Goal: Task Accomplishment & Management: Manage account settings

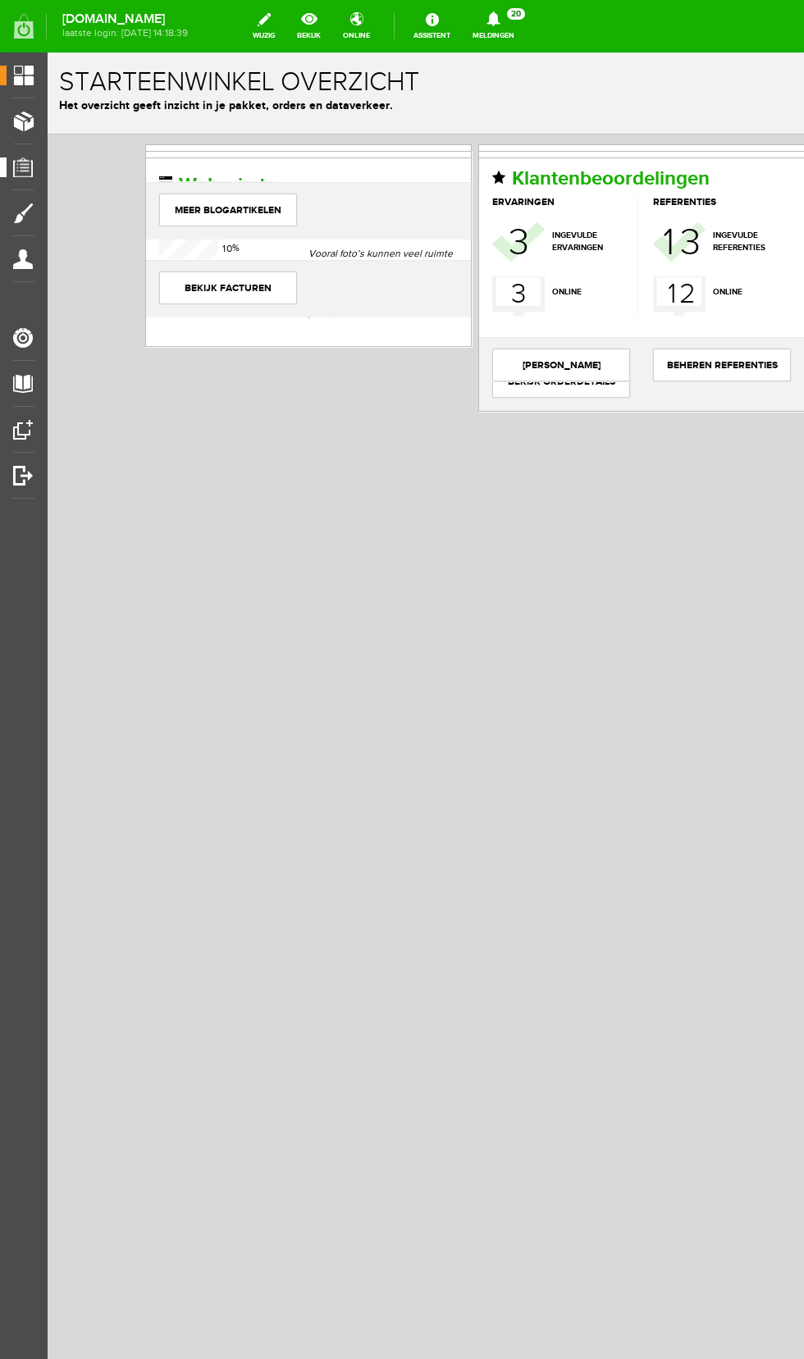
click at [14, 168] on span "Orders" at bounding box center [29, 167] width 45 height 14
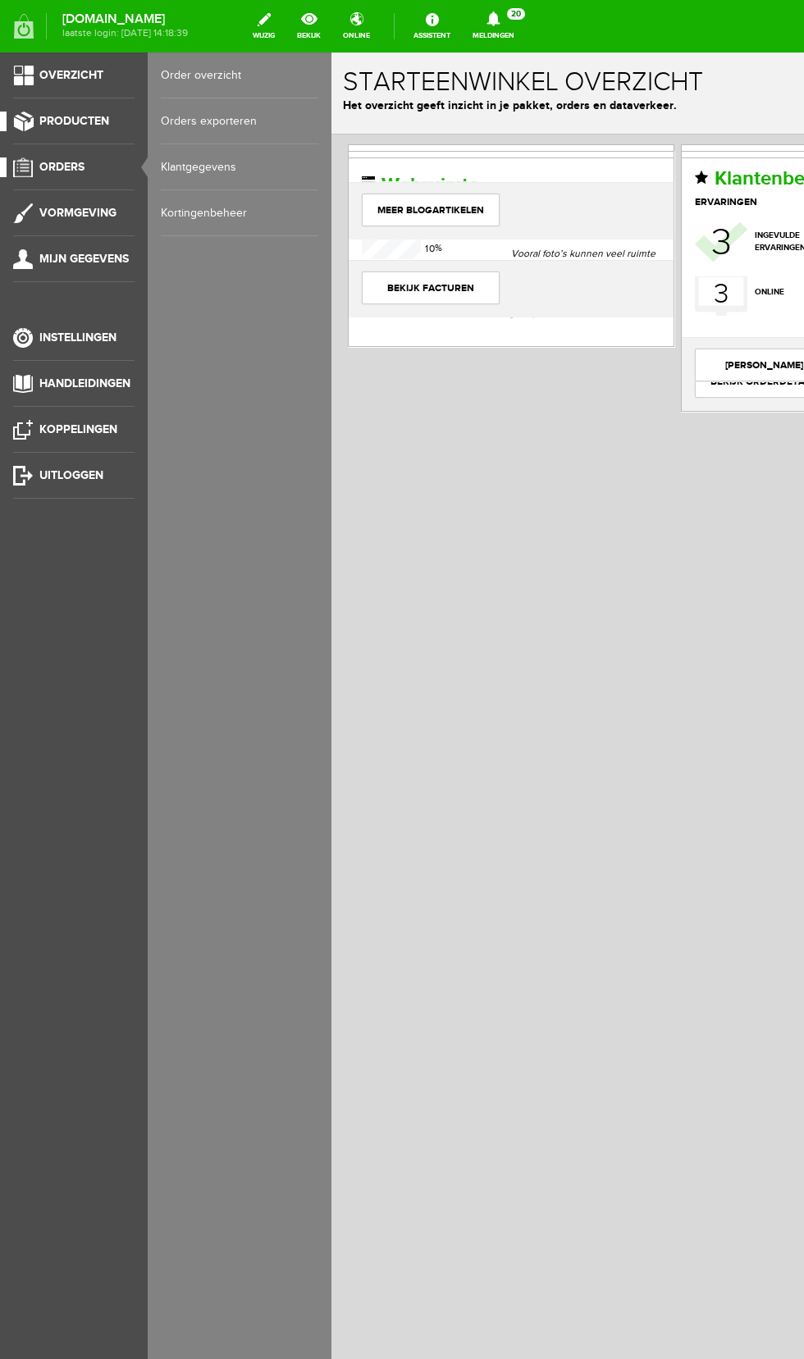
click at [74, 121] on span "Producten" at bounding box center [74, 121] width 70 height 14
click at [217, 121] on link "Producten beheren" at bounding box center [239, 121] width 157 height 46
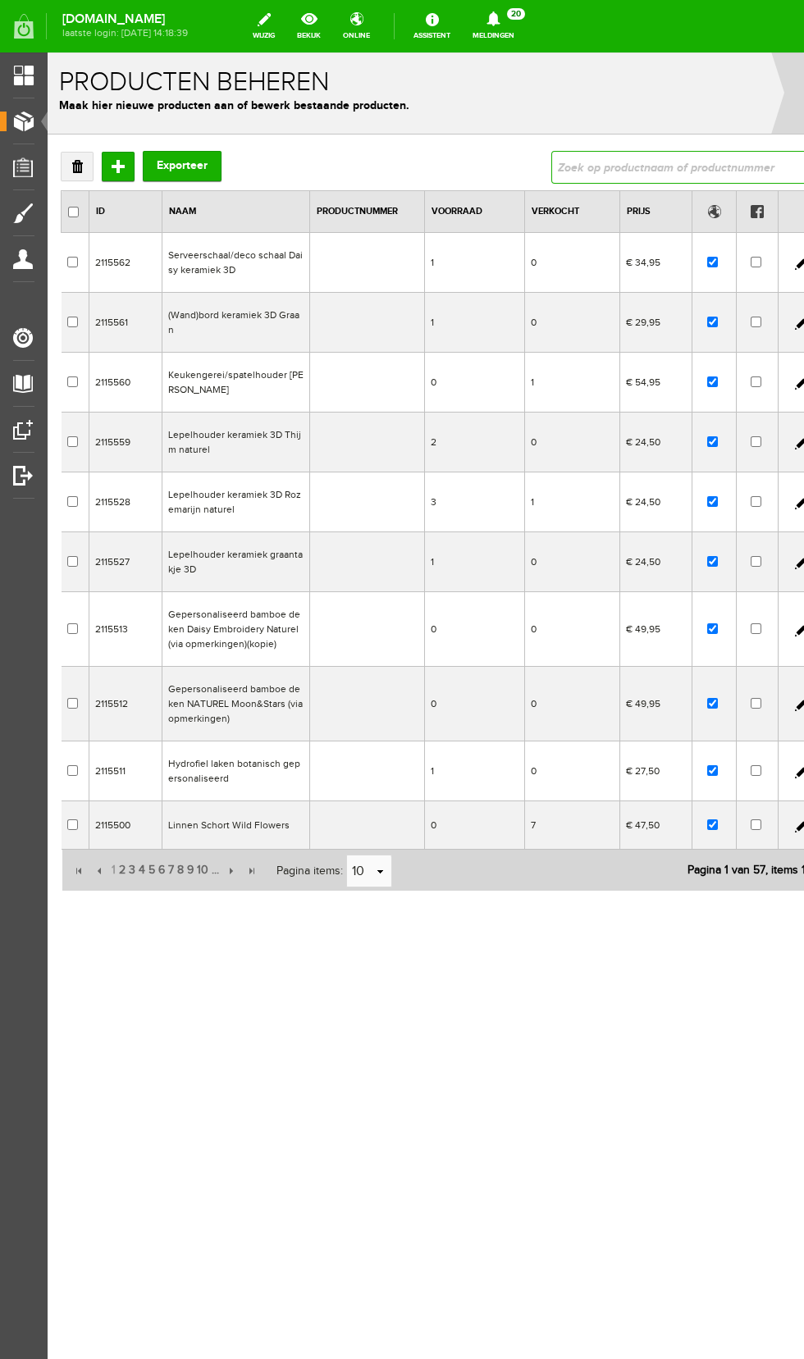
click at [648, 164] on input "text" at bounding box center [679, 167] width 256 height 33
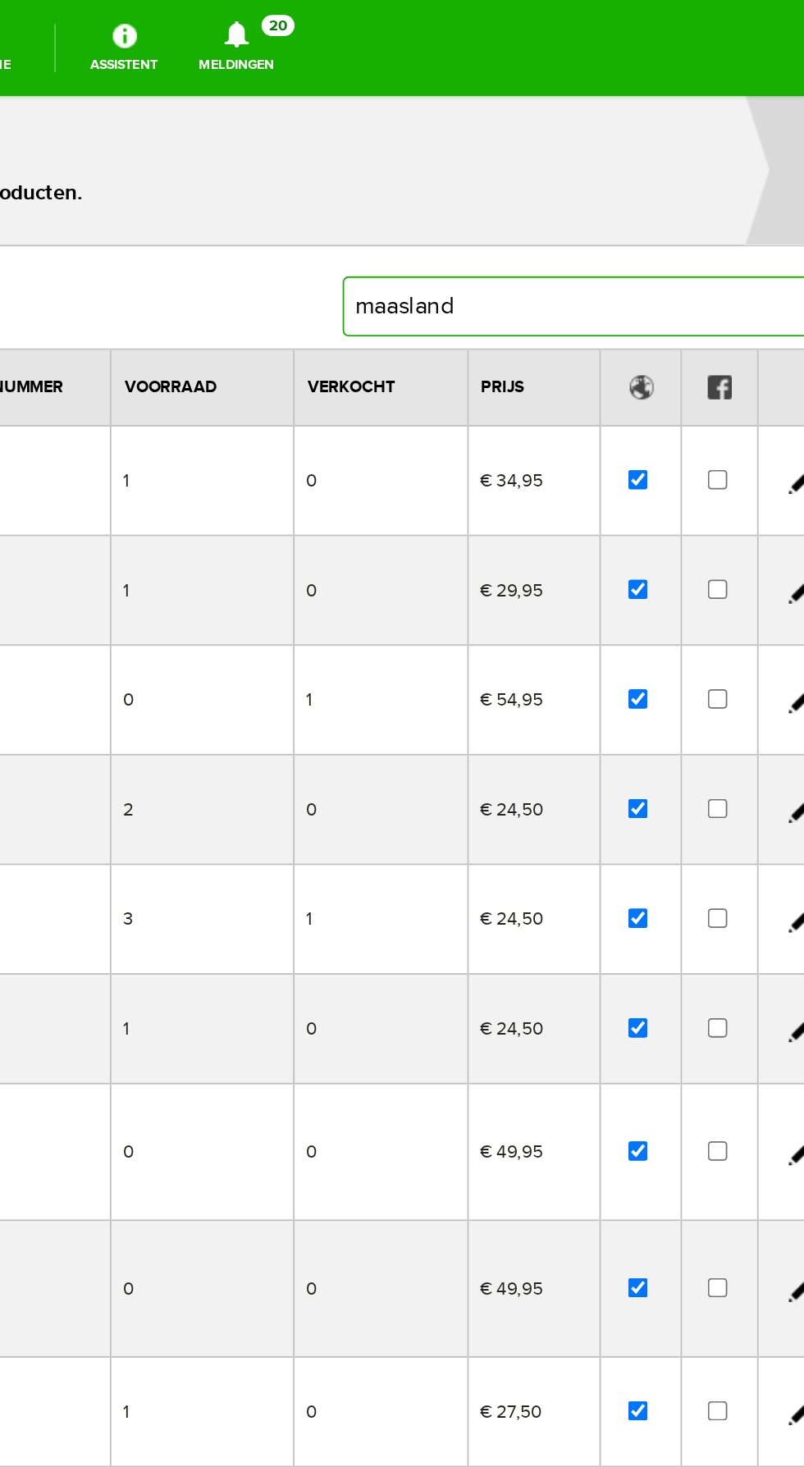
type input "maasland"
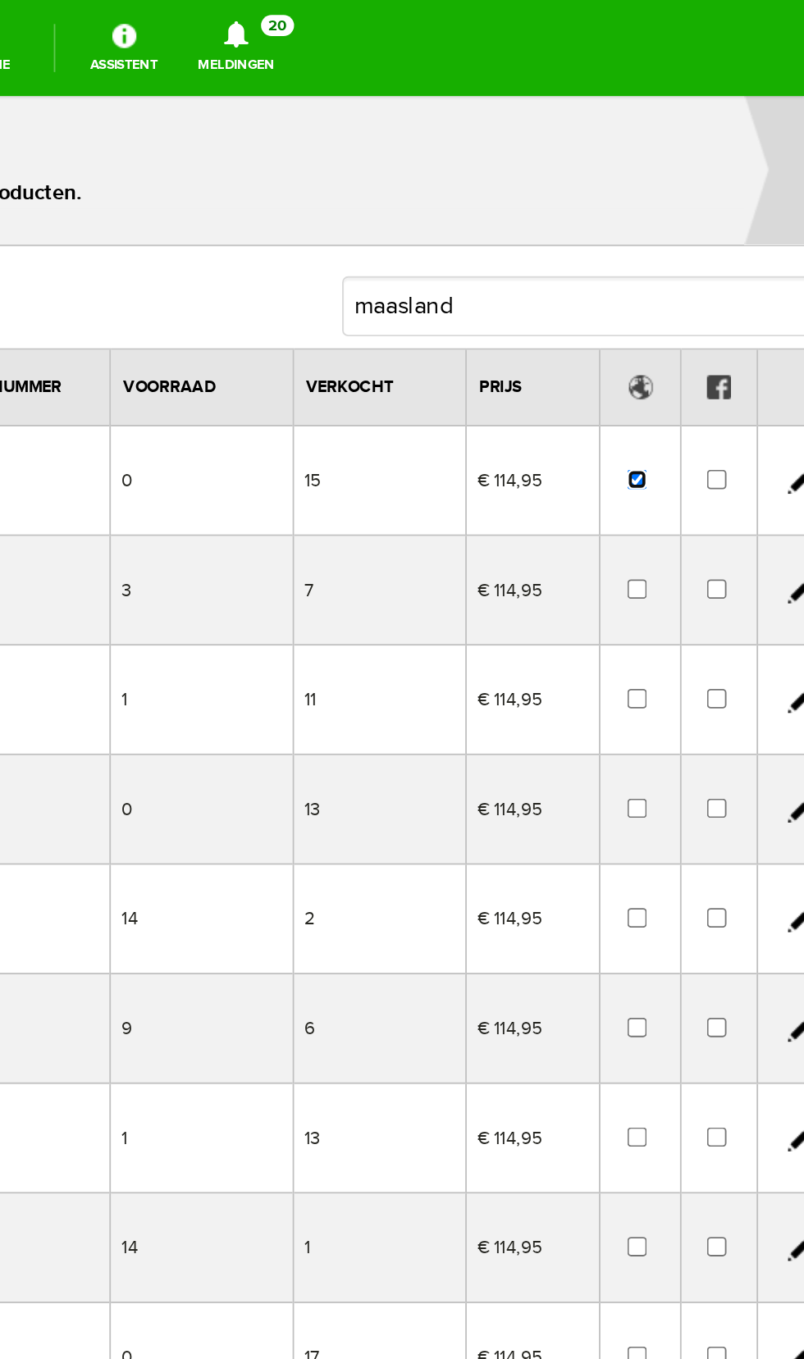
click at [80, 304] on input "checkbox" at bounding box center [85, 305] width 11 height 11
checkbox input "false"
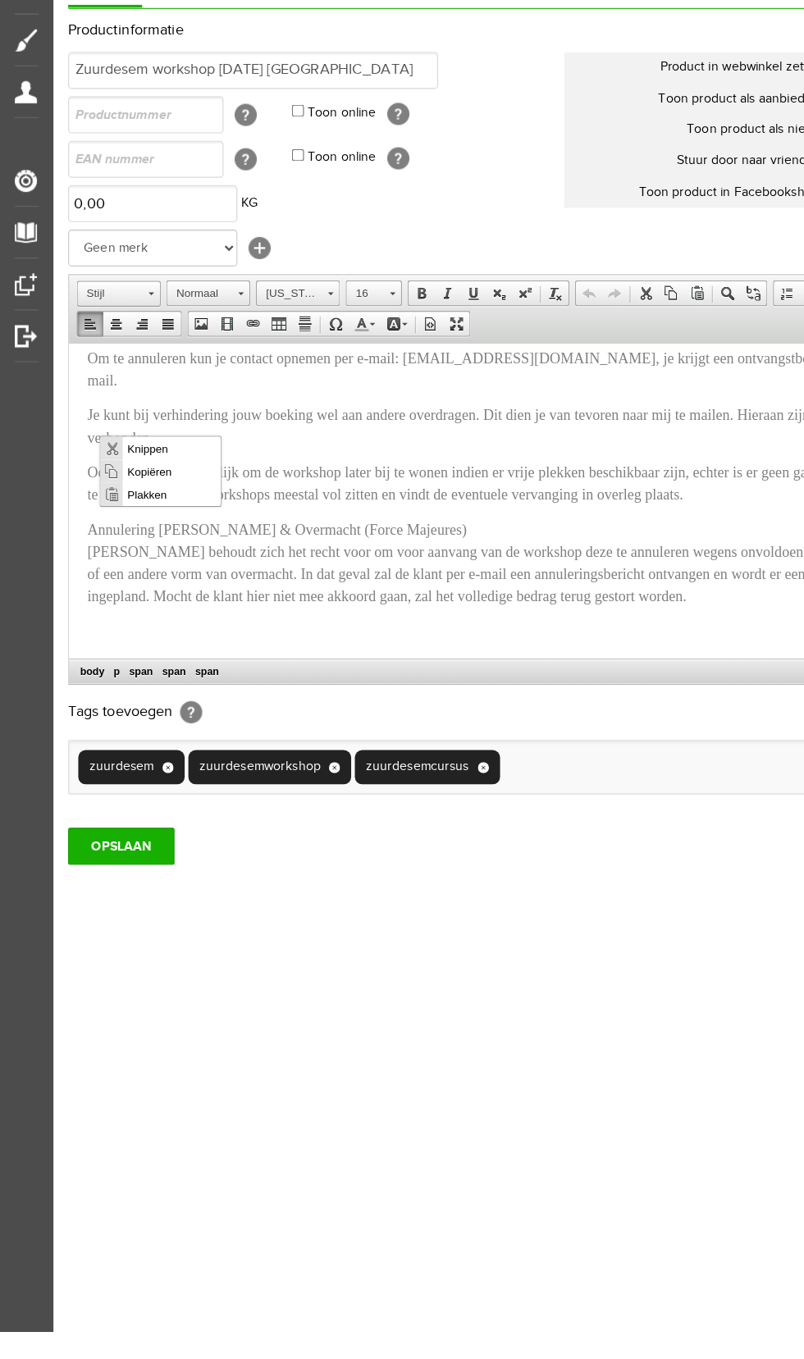
click at [373, 198] on span "Let op: op elke boeking zijn annuleringsvoorwaarden van toepassing." at bounding box center [267, 192] width 365 height 14
click at [408, 202] on p "Let op: op elke boeking zijn annuleringsvoorwaarden van toepassing." at bounding box center [458, 192] width 746 height 20
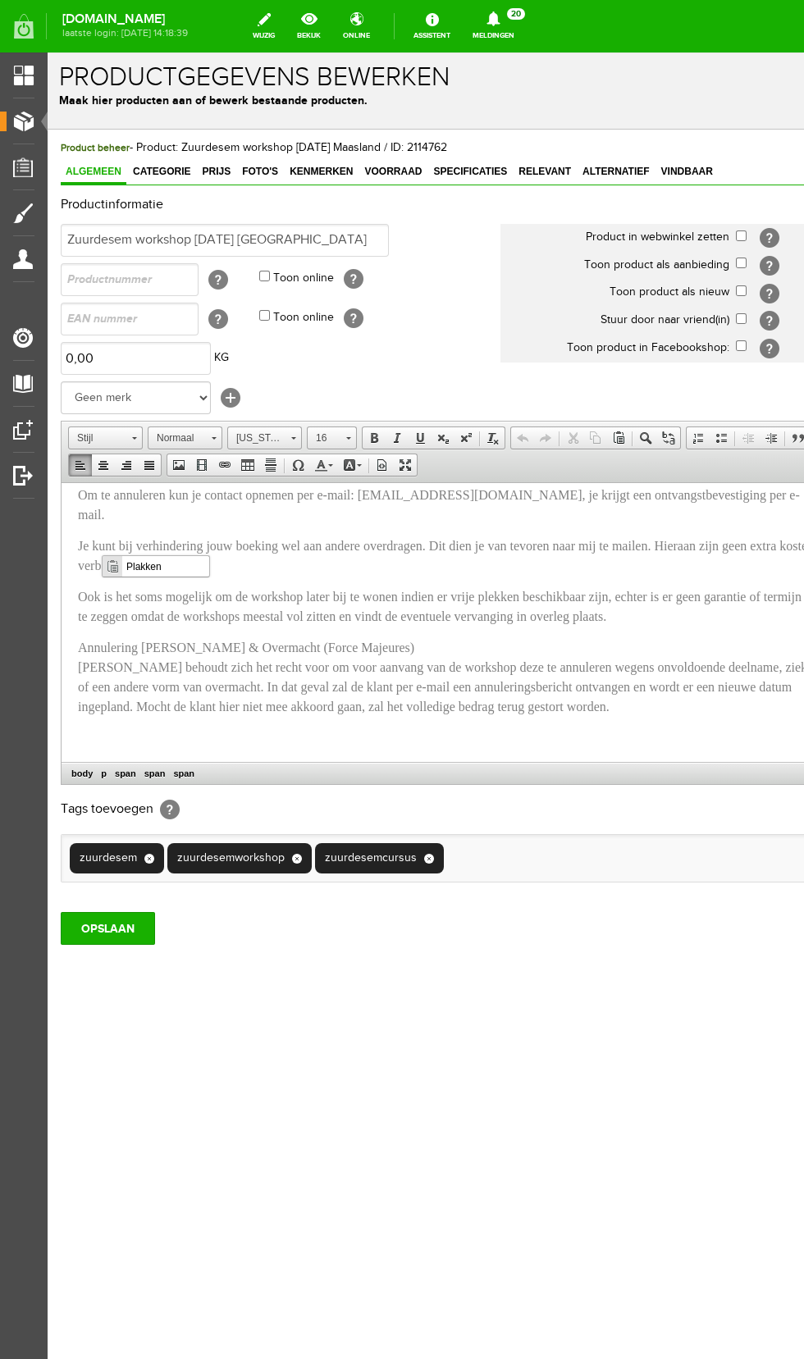
click at [397, 340] on p "Let op: op elke boeking zijn annuleringsvoorwaarden van toepassing." at bounding box center [451, 331] width 746 height 20
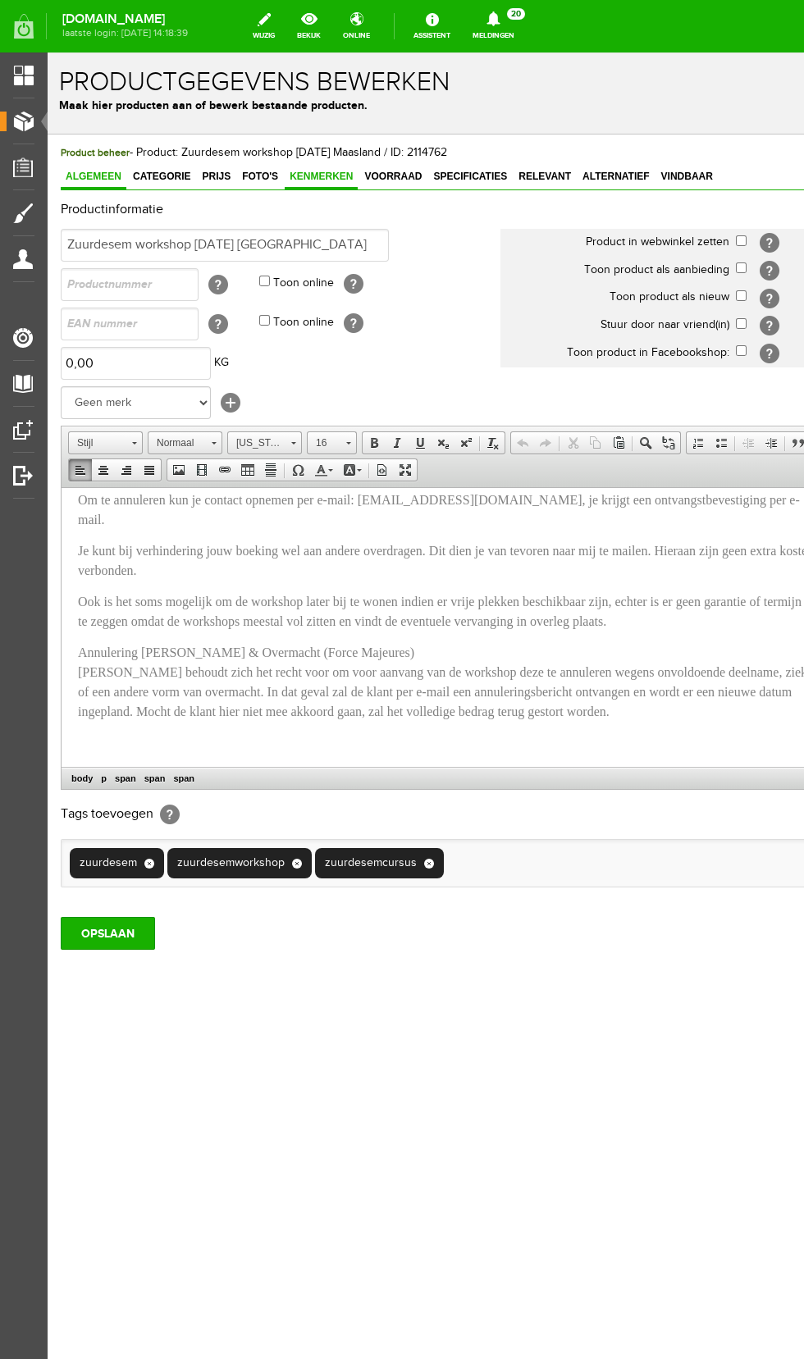
click at [295, 185] on link "Kenmerken" at bounding box center [321, 178] width 73 height 24
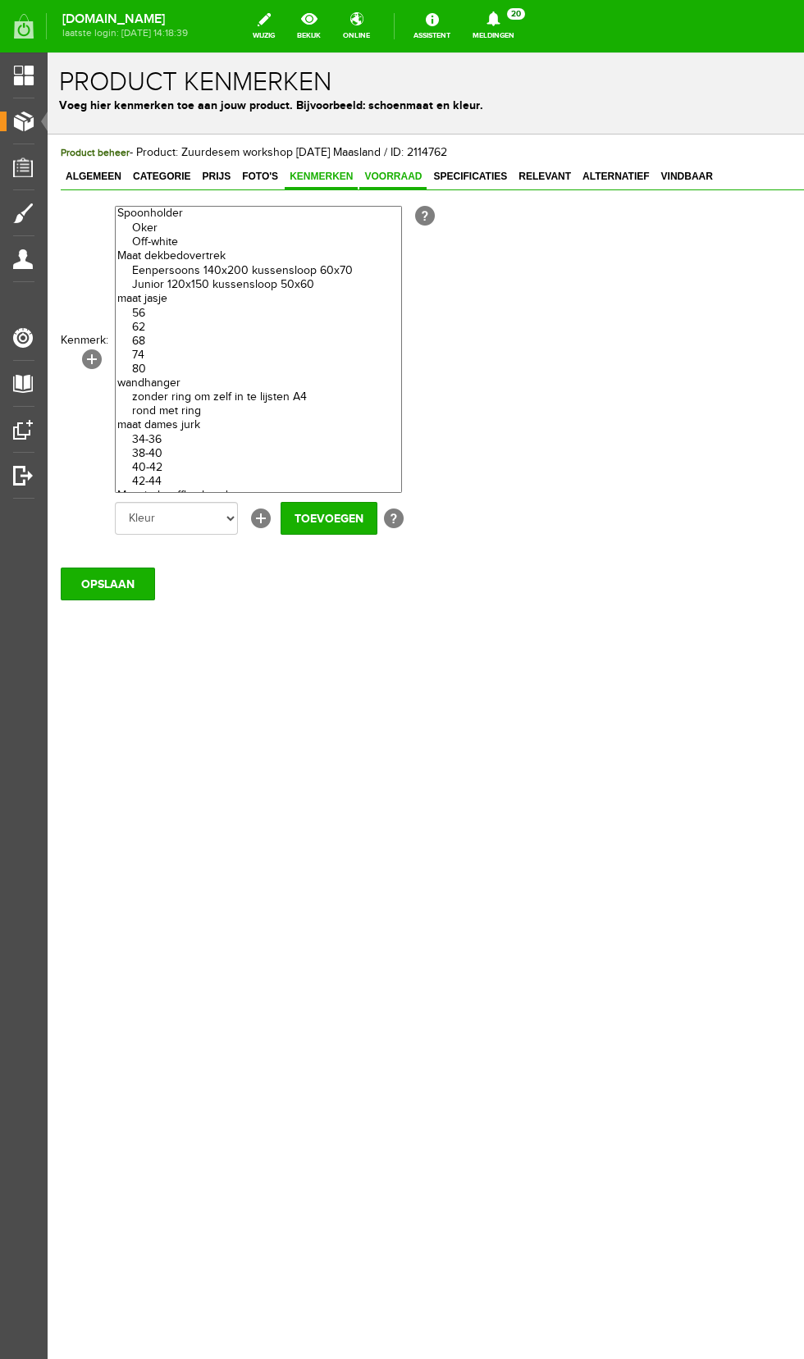
click at [369, 175] on span "Voorraad" at bounding box center [392, 176] width 67 height 11
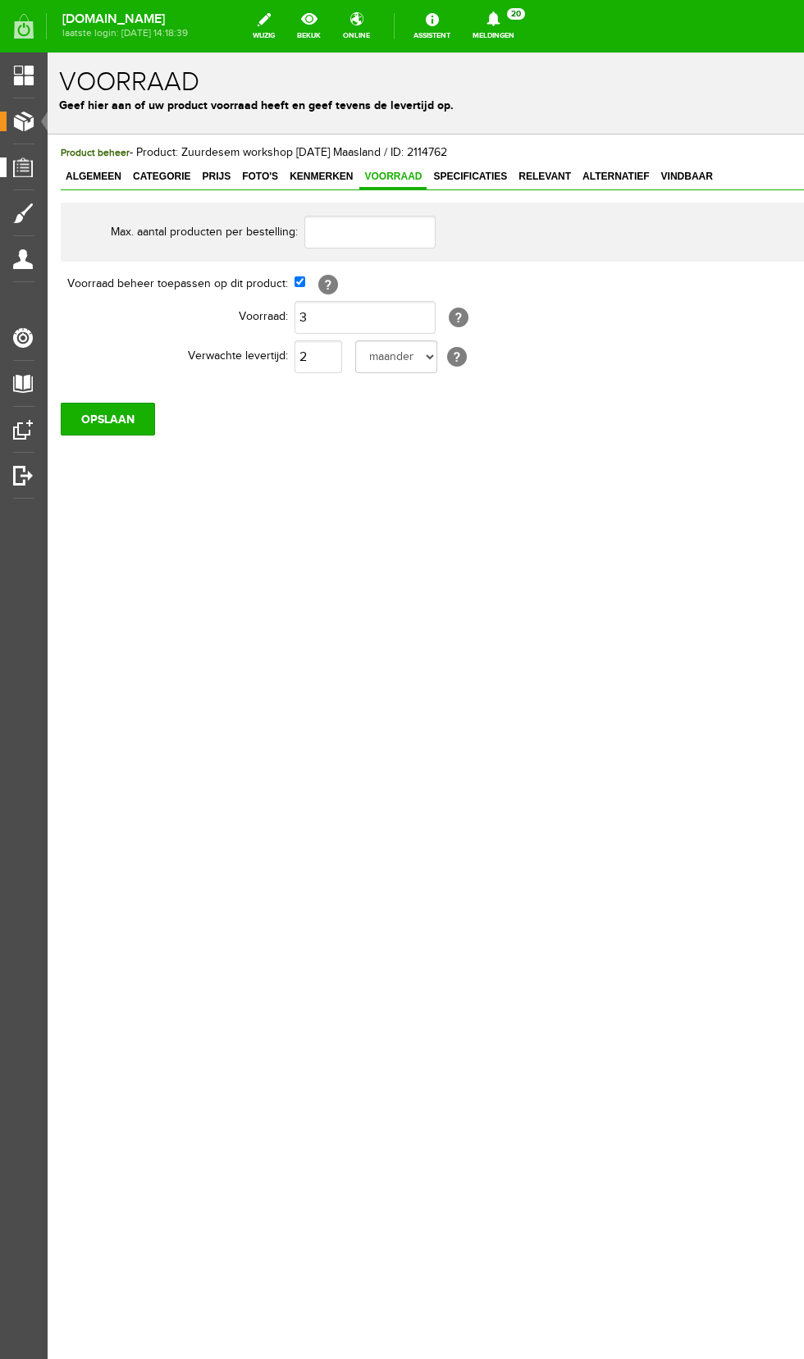
click at [43, 169] on span "Orders" at bounding box center [29, 167] width 45 height 14
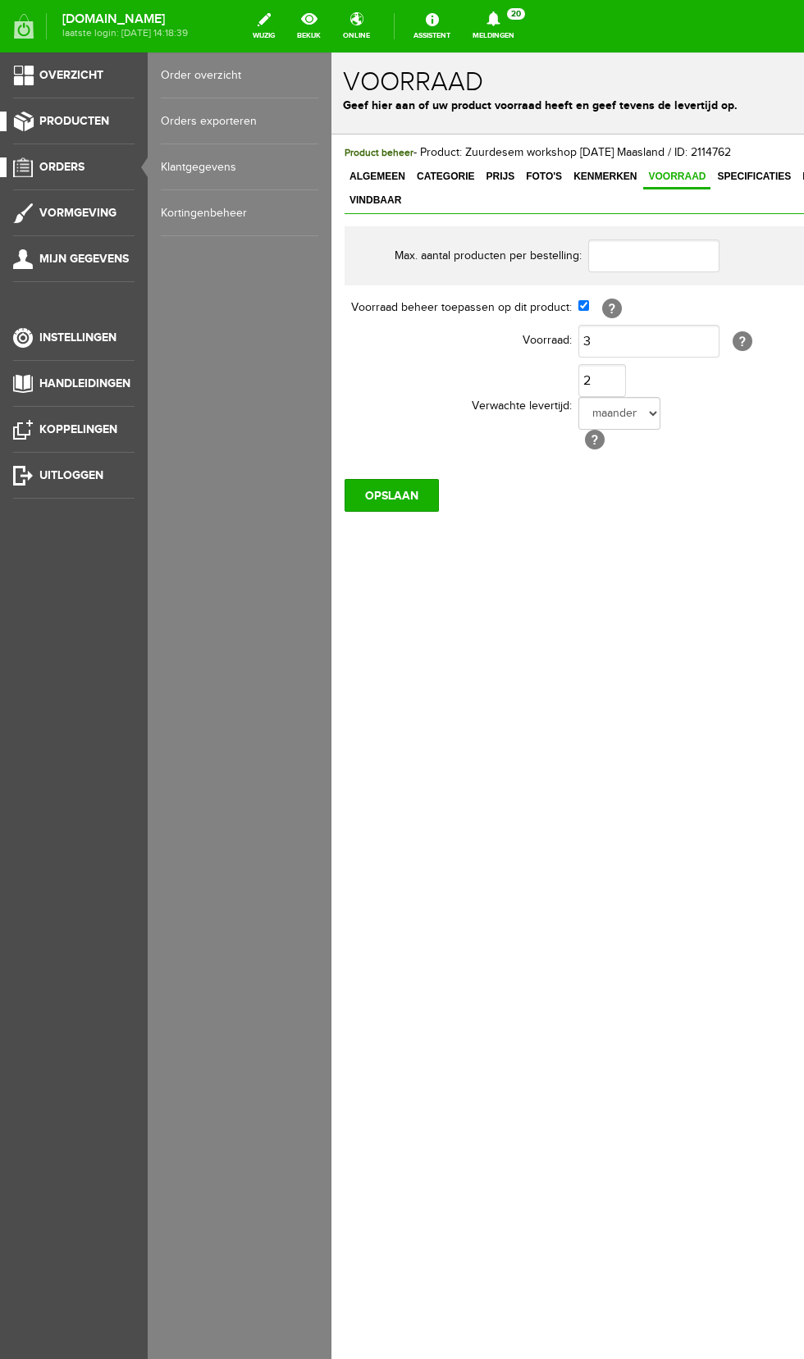
click at [109, 112] on link "Producten" at bounding box center [67, 122] width 135 height 20
click at [248, 119] on link "Producten beheren" at bounding box center [239, 121] width 157 height 46
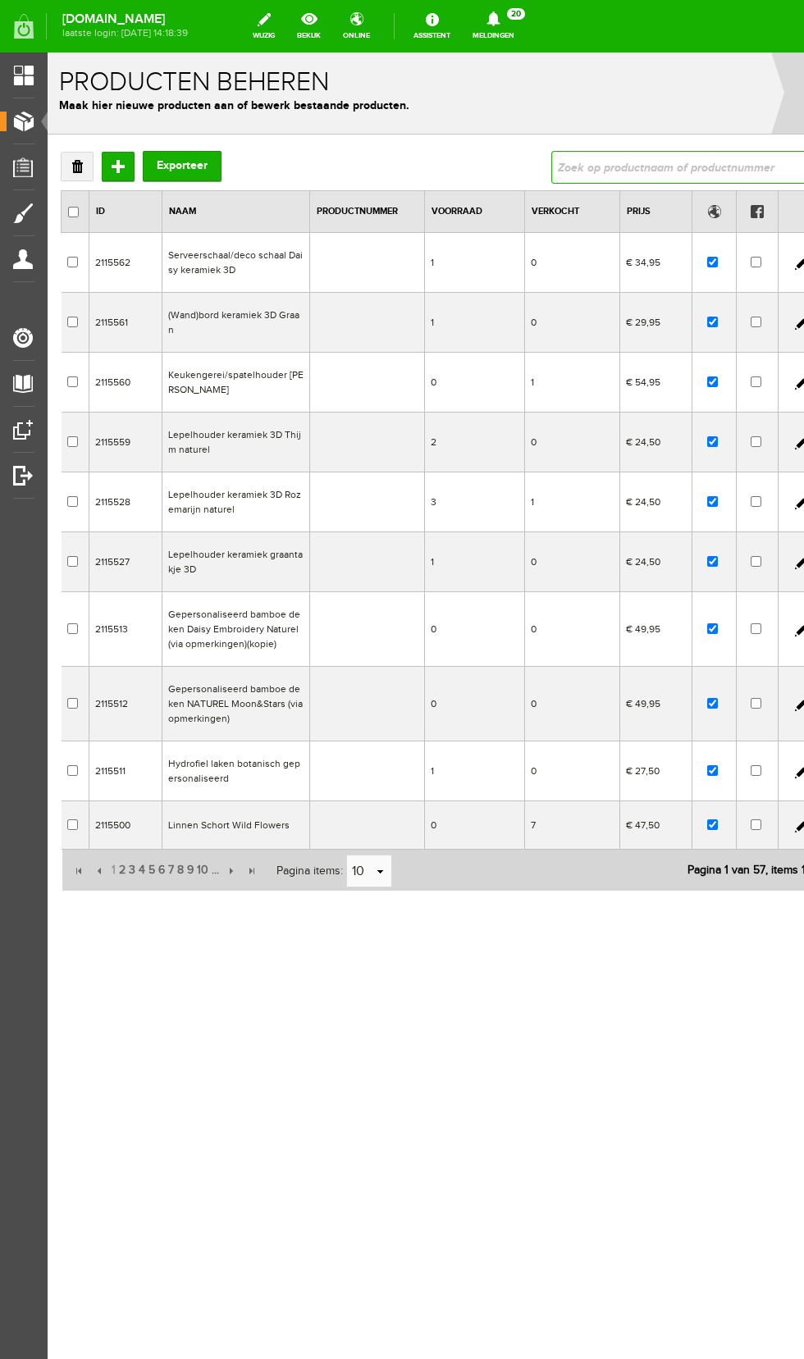
click at [631, 167] on input "text" at bounding box center [679, 167] width 256 height 33
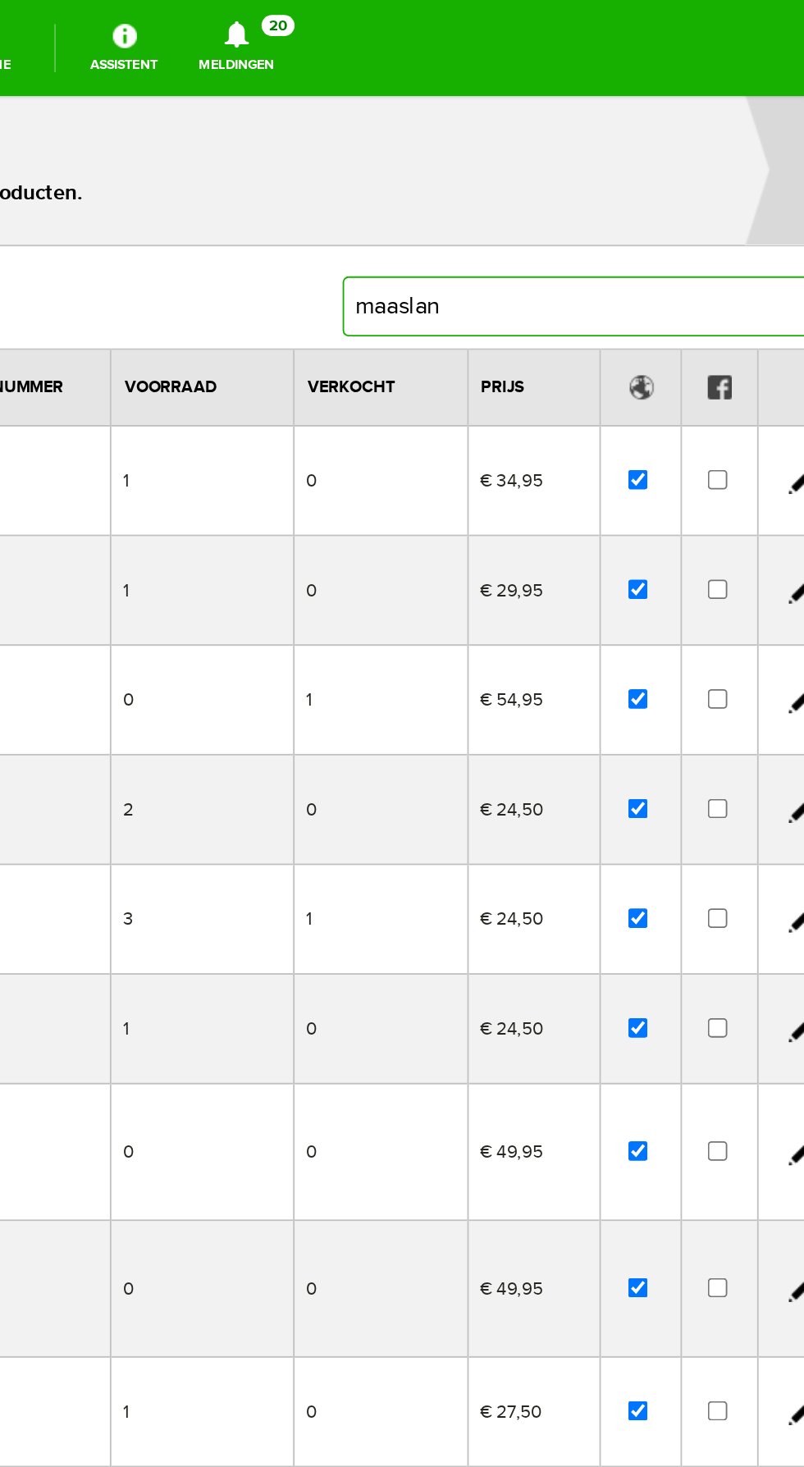
type input "maasland"
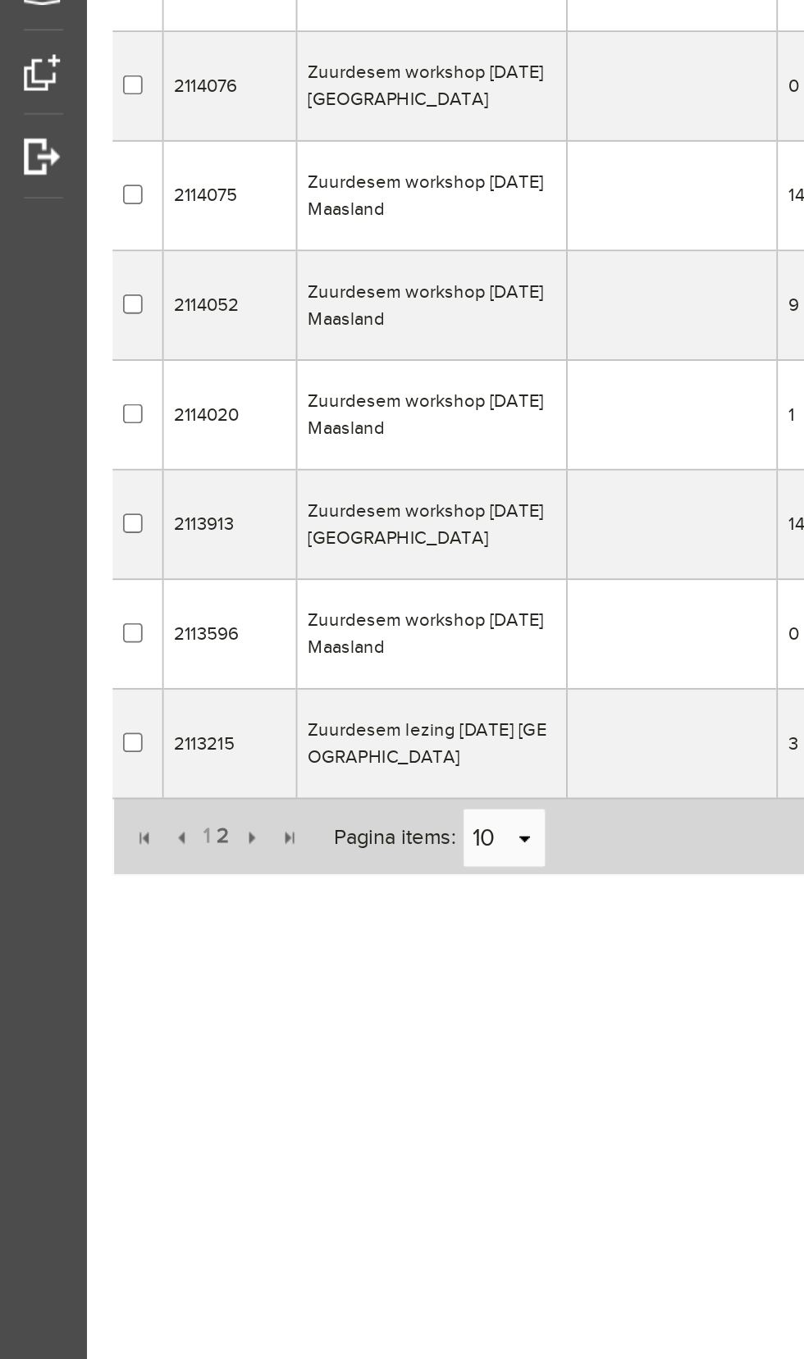
click at [326, 180] on link "select" at bounding box center [326, 174] width 13 height 31
click at [317, 231] on li "20" at bounding box center [314, 230] width 44 height 27
type input "20"
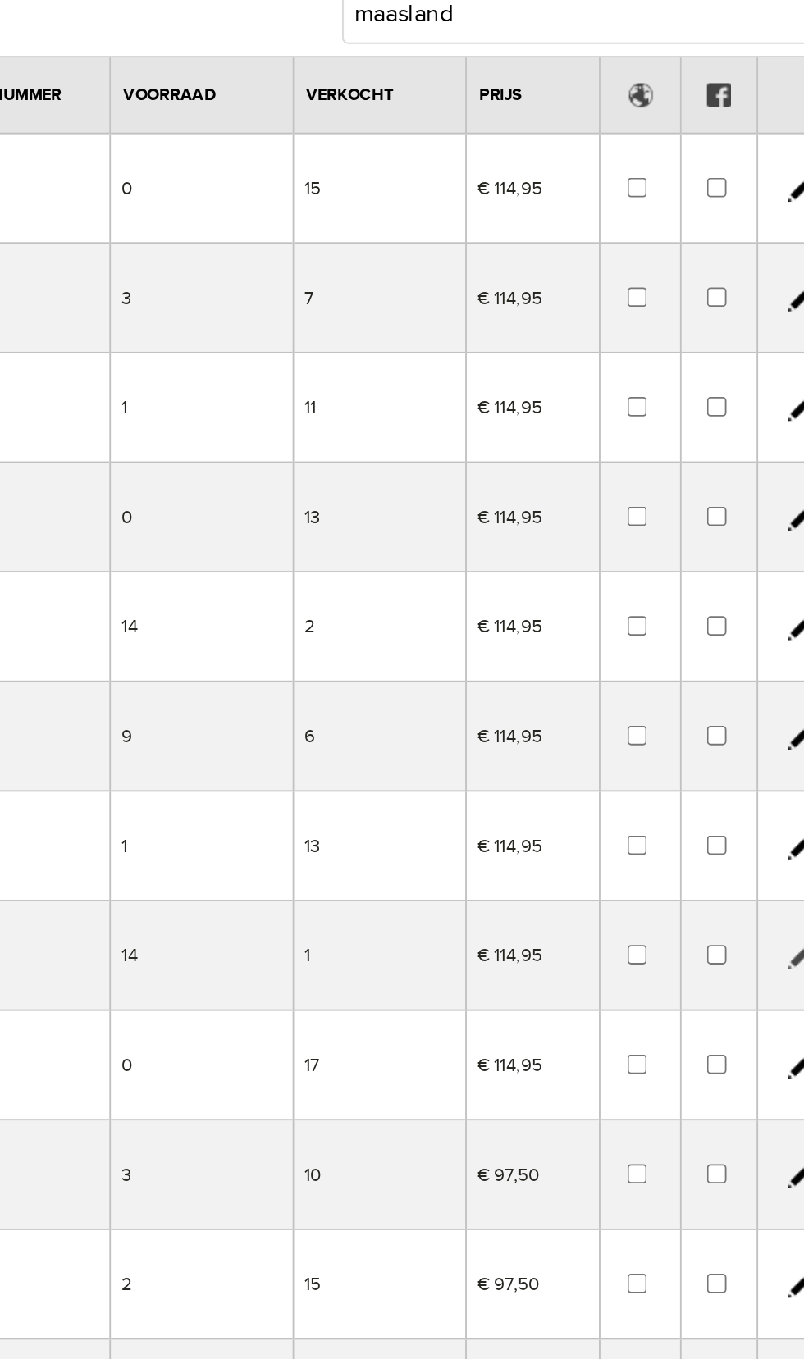
click at [173, 438] on link at bounding box center [174, 433] width 13 height 13
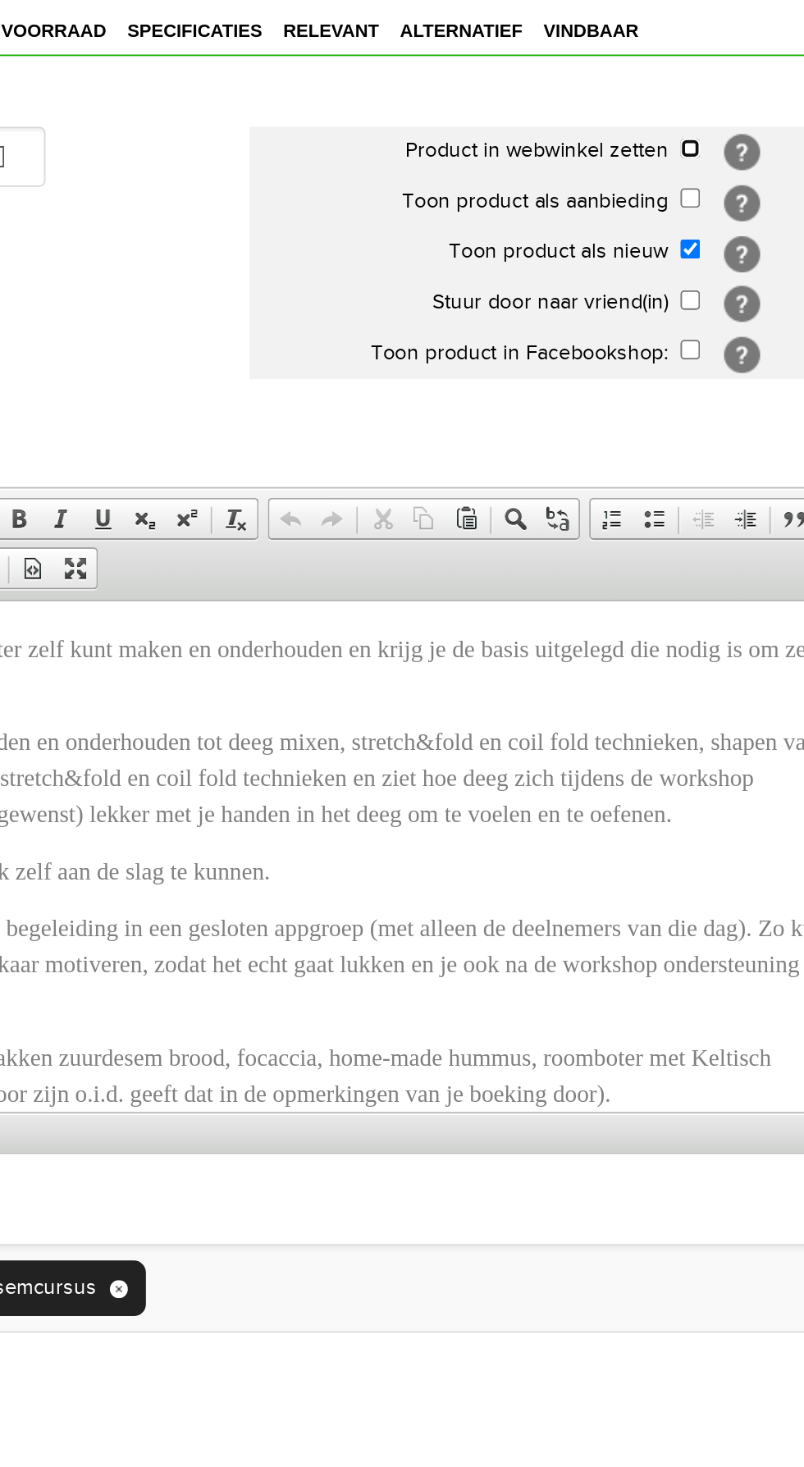
checkbox input "true"
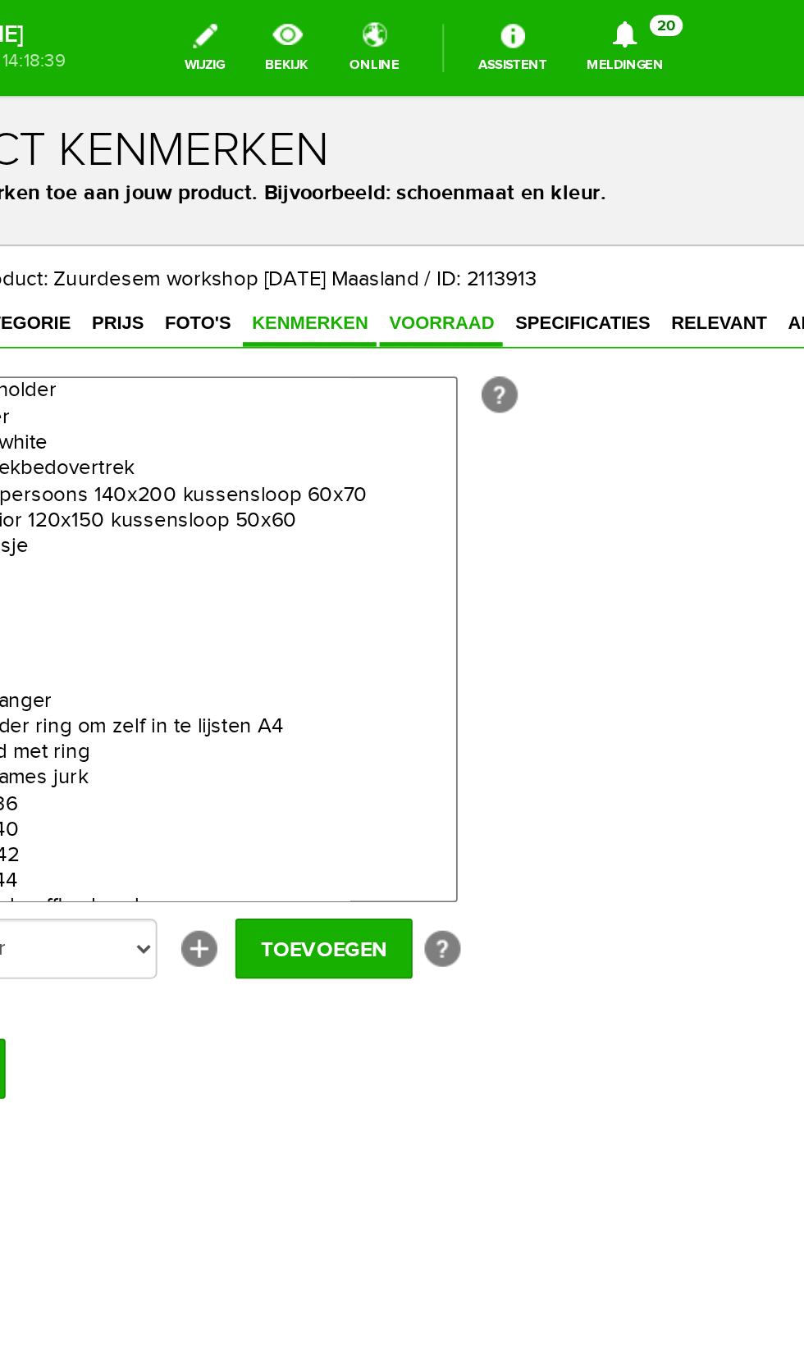
click at [130, 216] on span "Voorraad" at bounding box center [154, 219] width 67 height 11
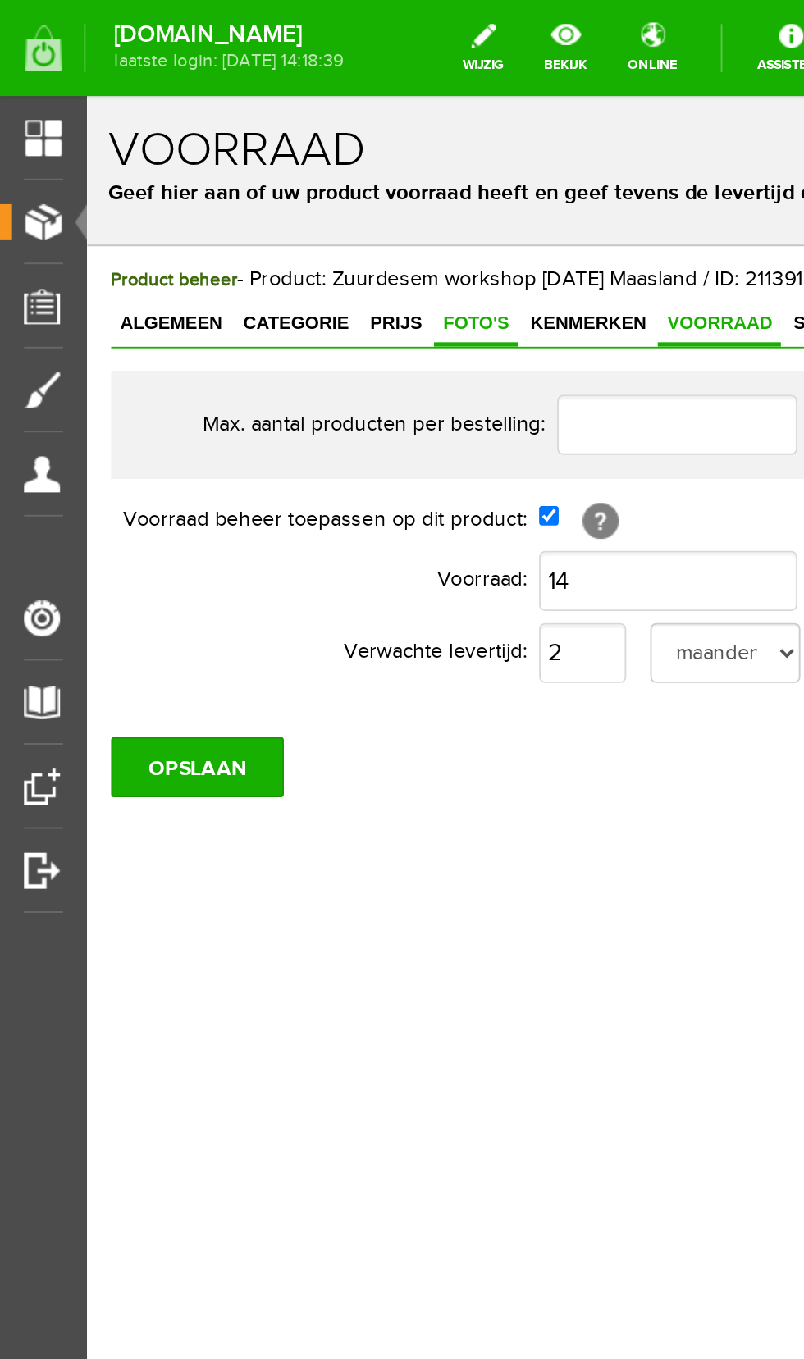
click at [283, 220] on span "Foto's" at bounding box center [299, 219] width 46 height 11
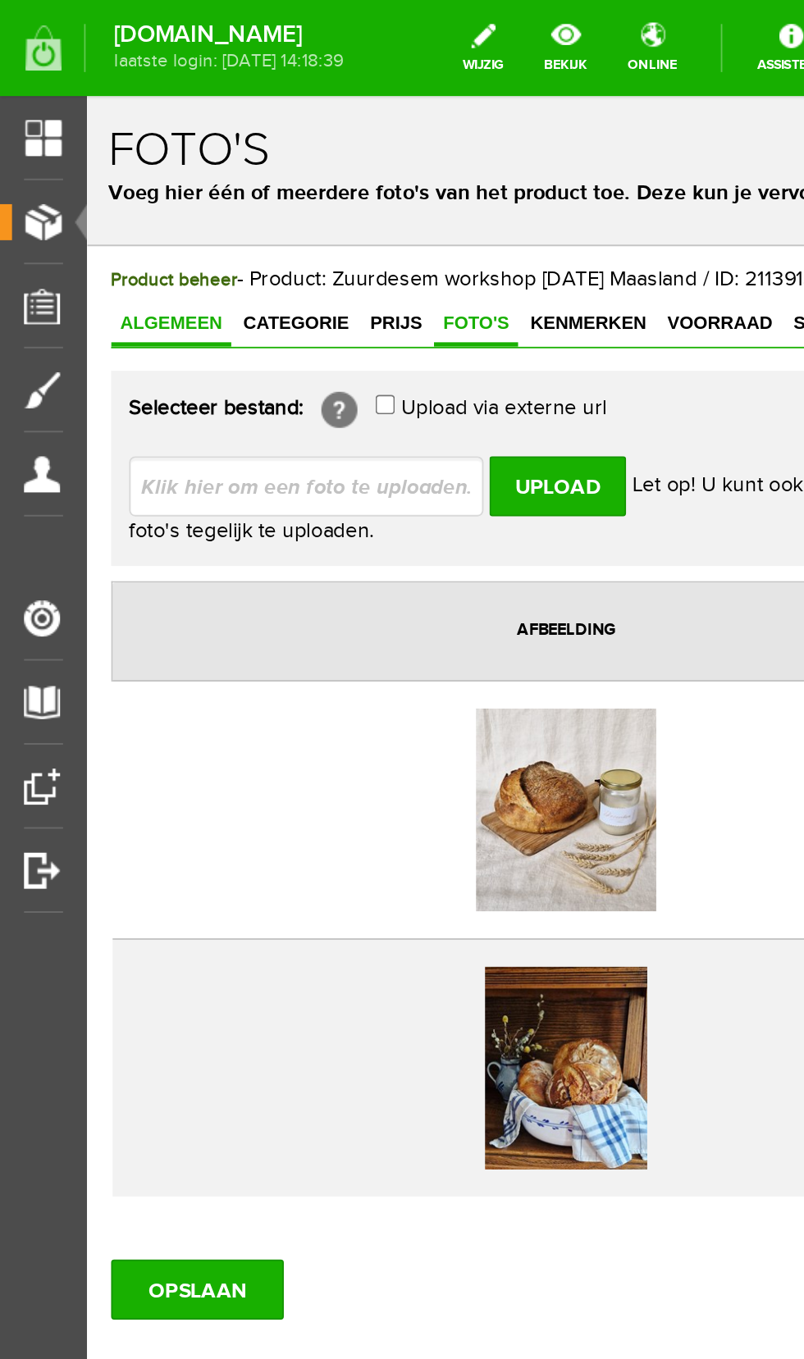
click at [125, 221] on span "Algemeen" at bounding box center [133, 219] width 66 height 11
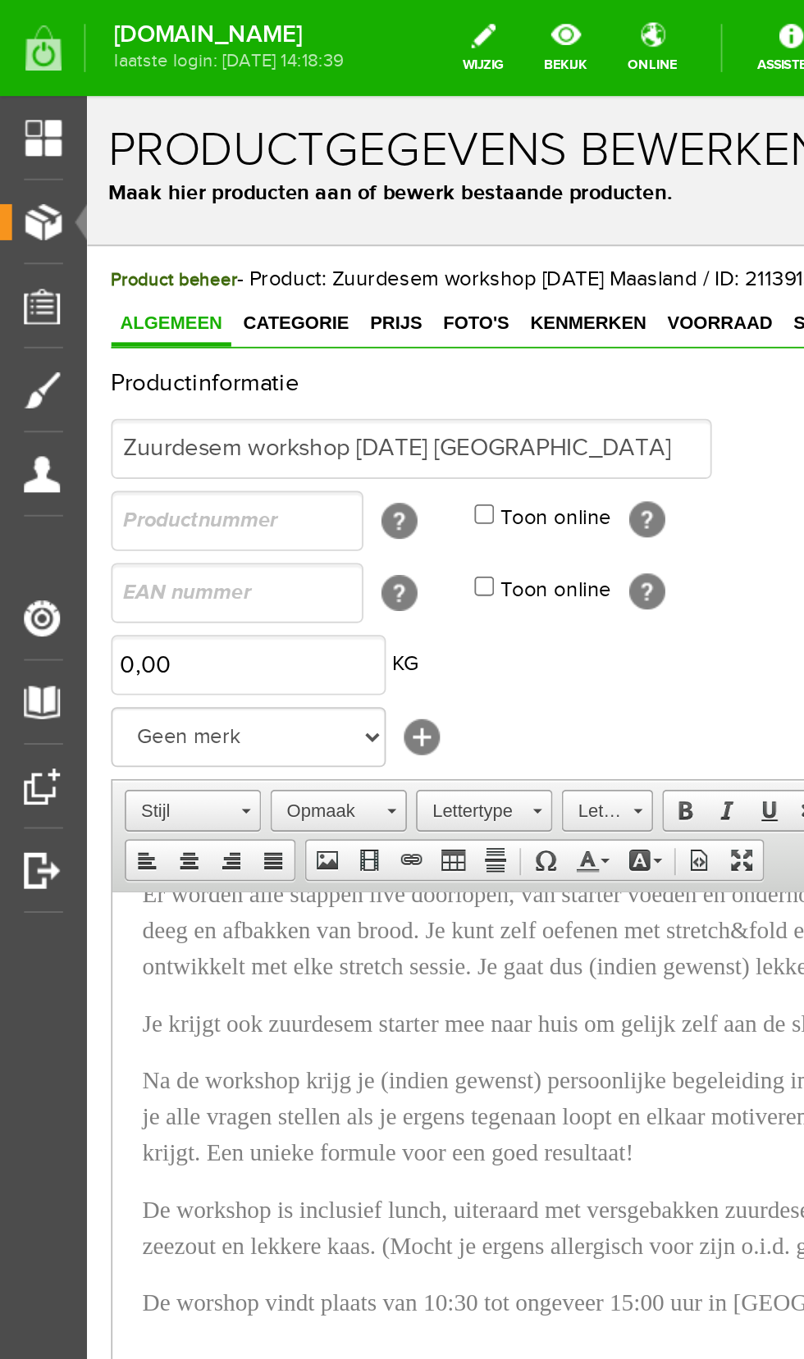
scroll to position [5, 0]
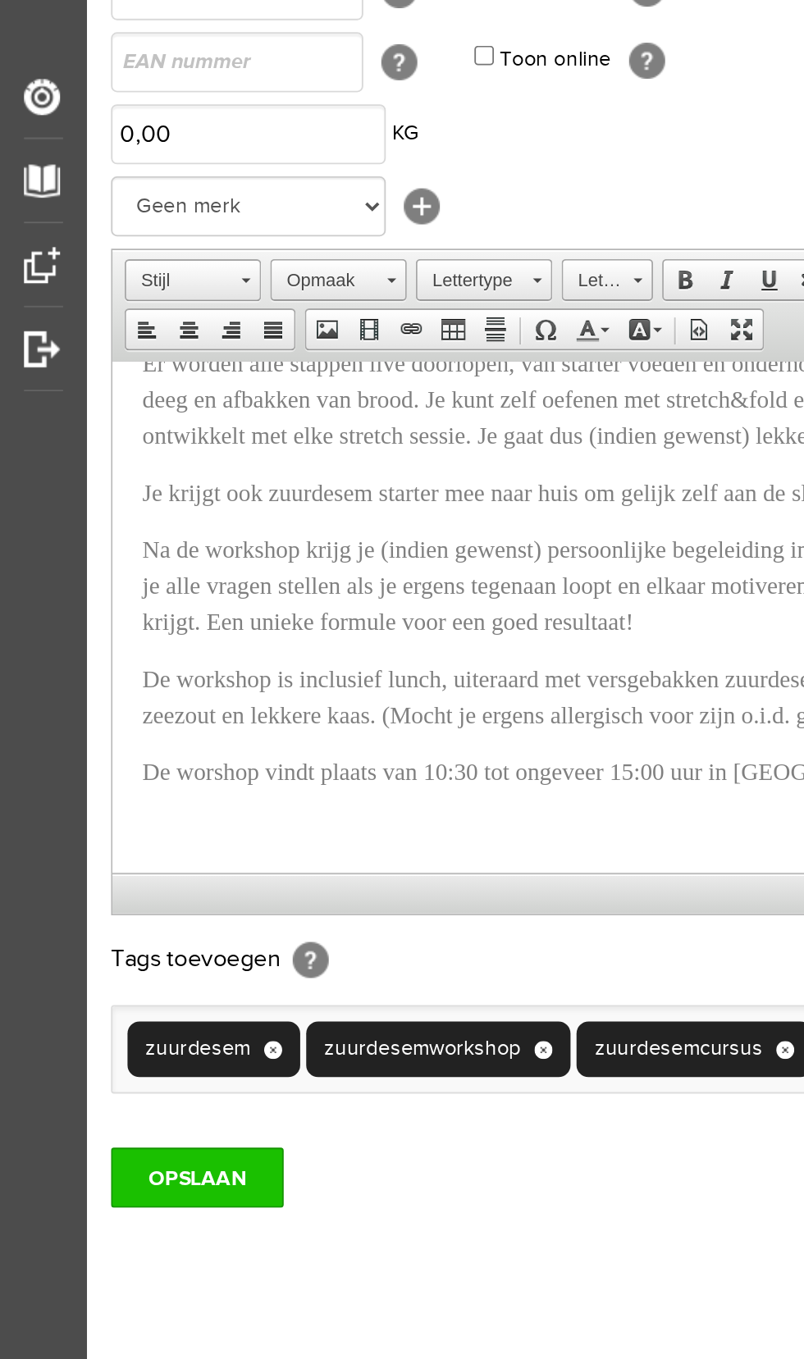
click at [167, 453] on input "OPSLAAN" at bounding box center [147, 447] width 94 height 33
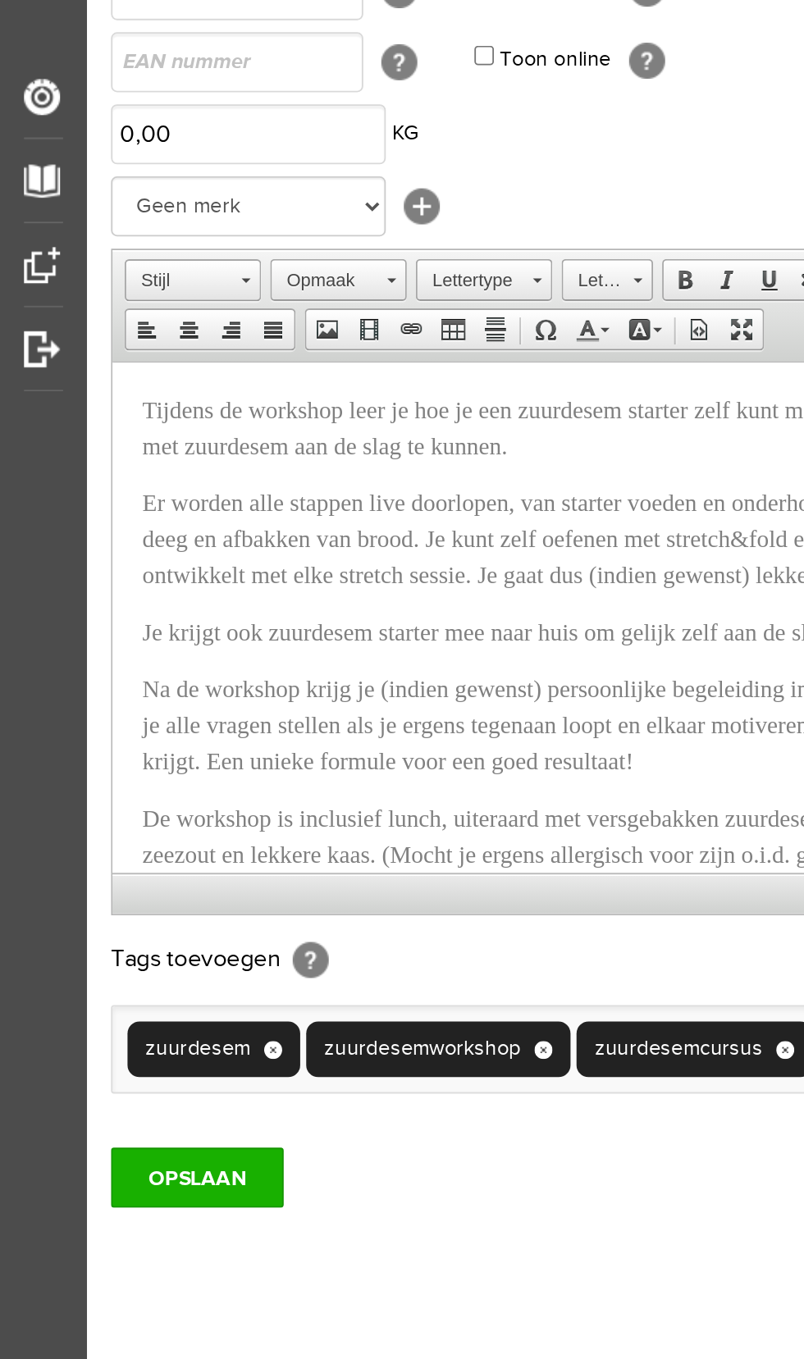
scroll to position [0, 0]
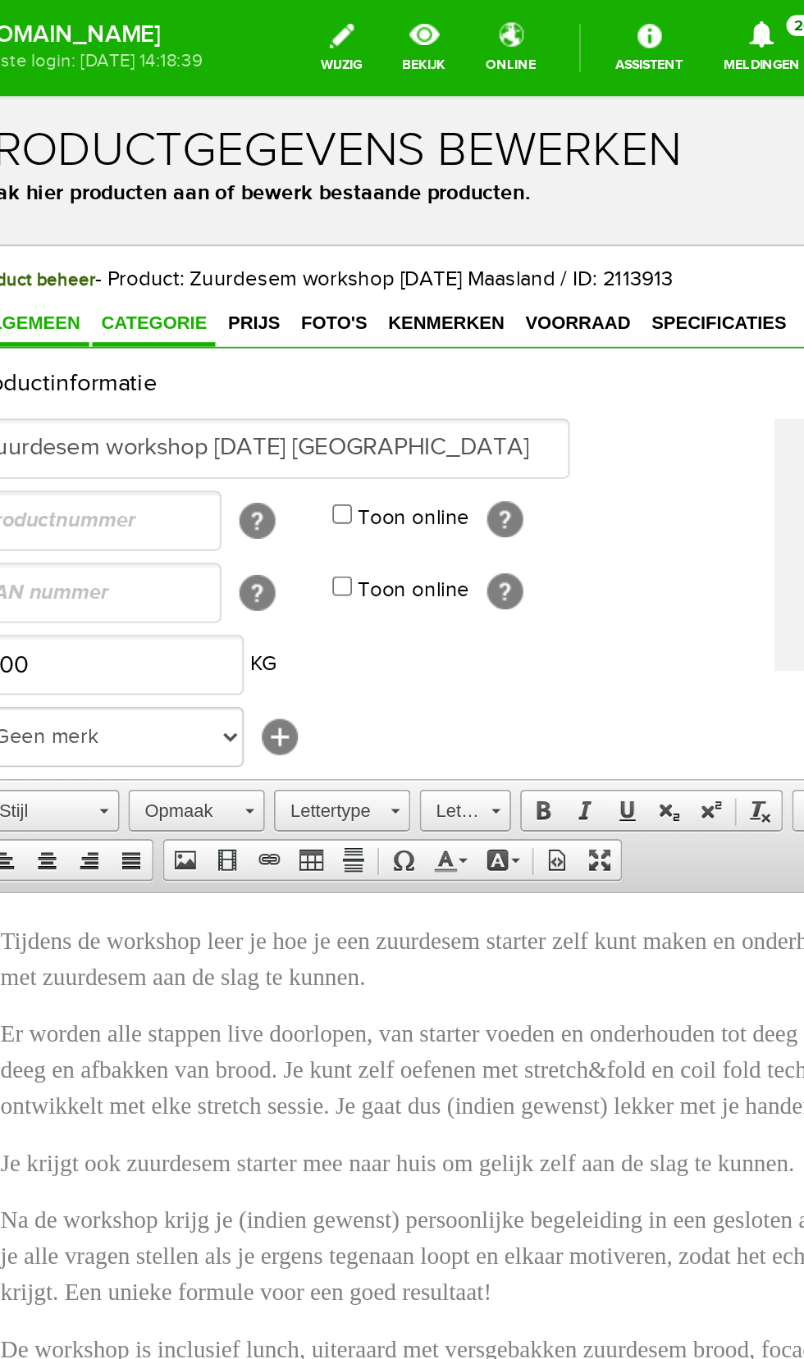
click at [57, 219] on span "Categorie" at bounding box center [59, 219] width 67 height 11
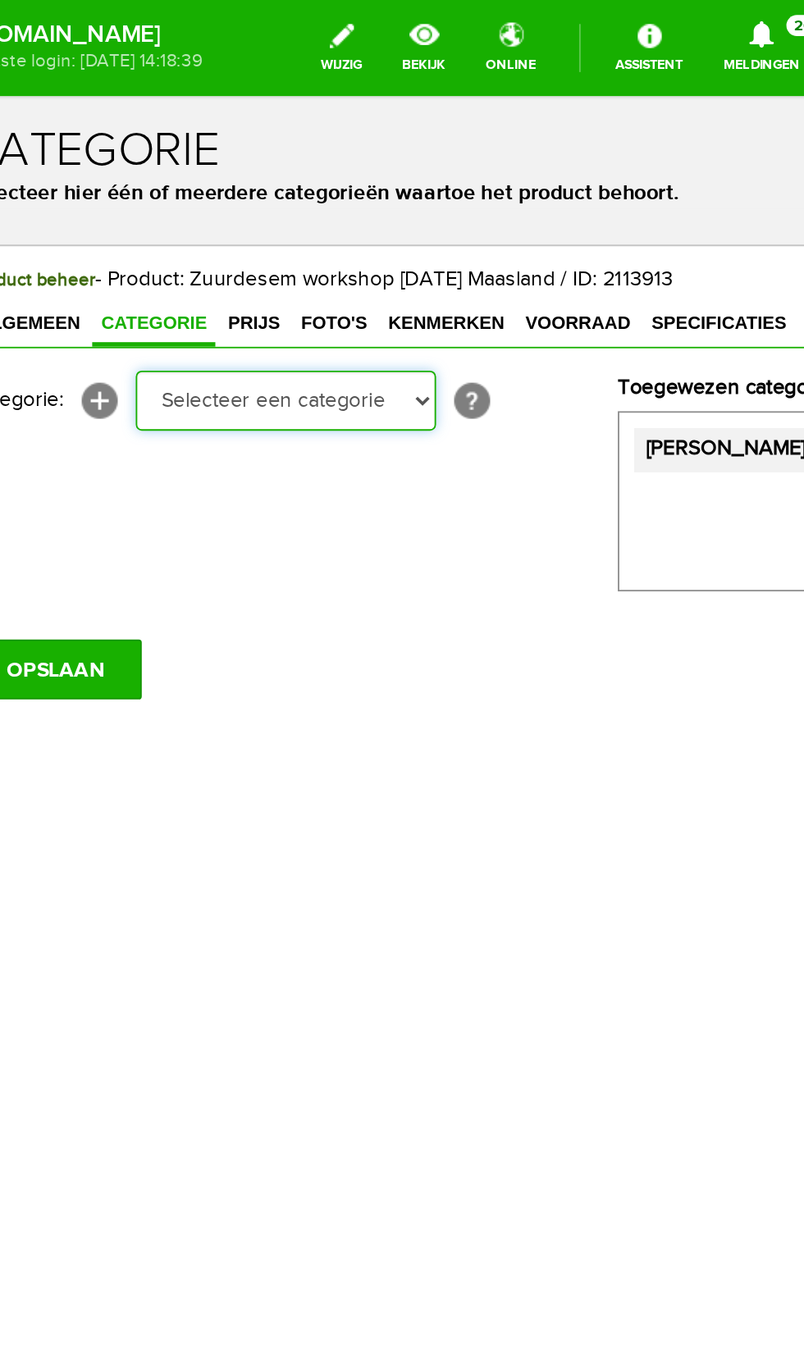
click at [164, 267] on select "Selecteer een categorie Workshops Stoffen per meter Zuurdesem & toebehoren Stof…" at bounding box center [132, 262] width 164 height 33
select select "282228"
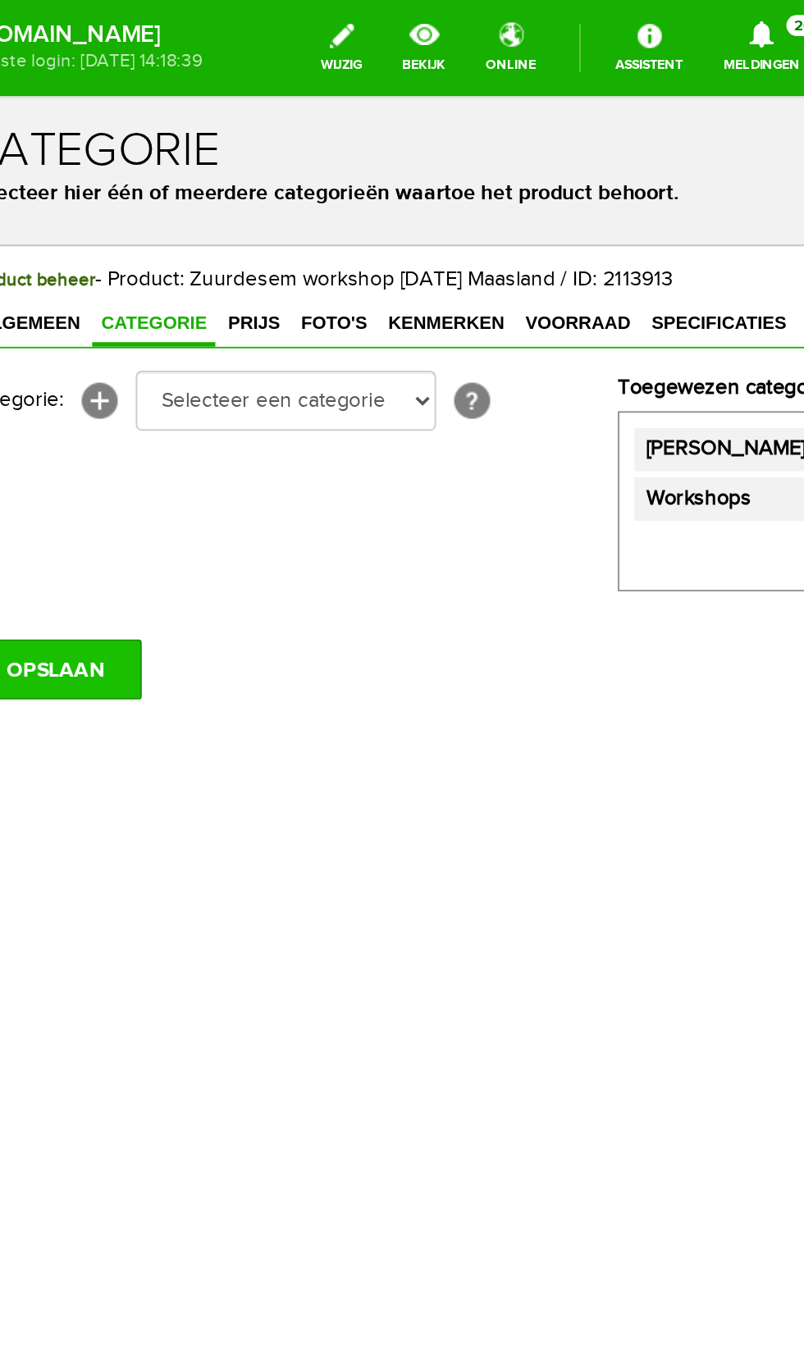
click at [27, 408] on input "OPSLAAN" at bounding box center [6, 409] width 94 height 33
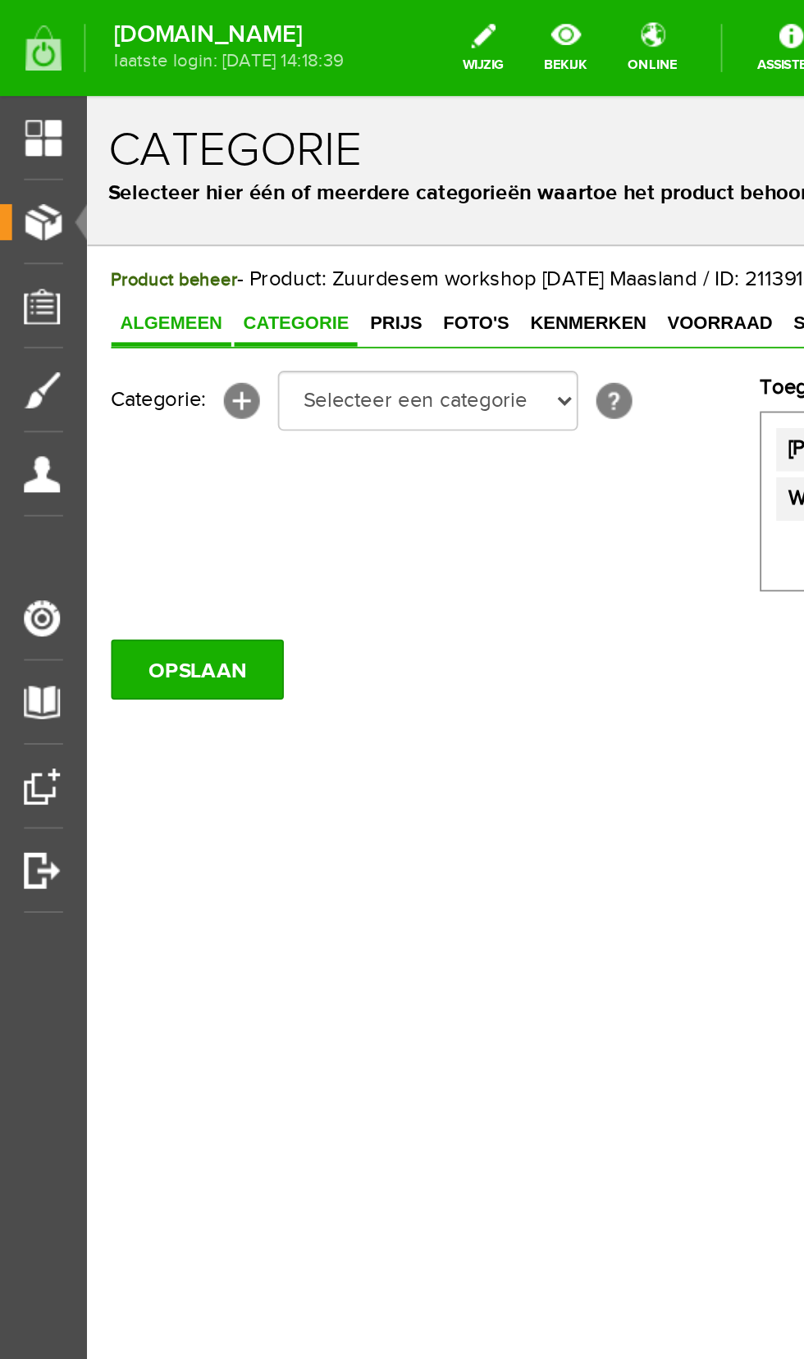
click at [130, 213] on link "Algemeen" at bounding box center [133, 221] width 66 height 24
